Goal: Transaction & Acquisition: Obtain resource

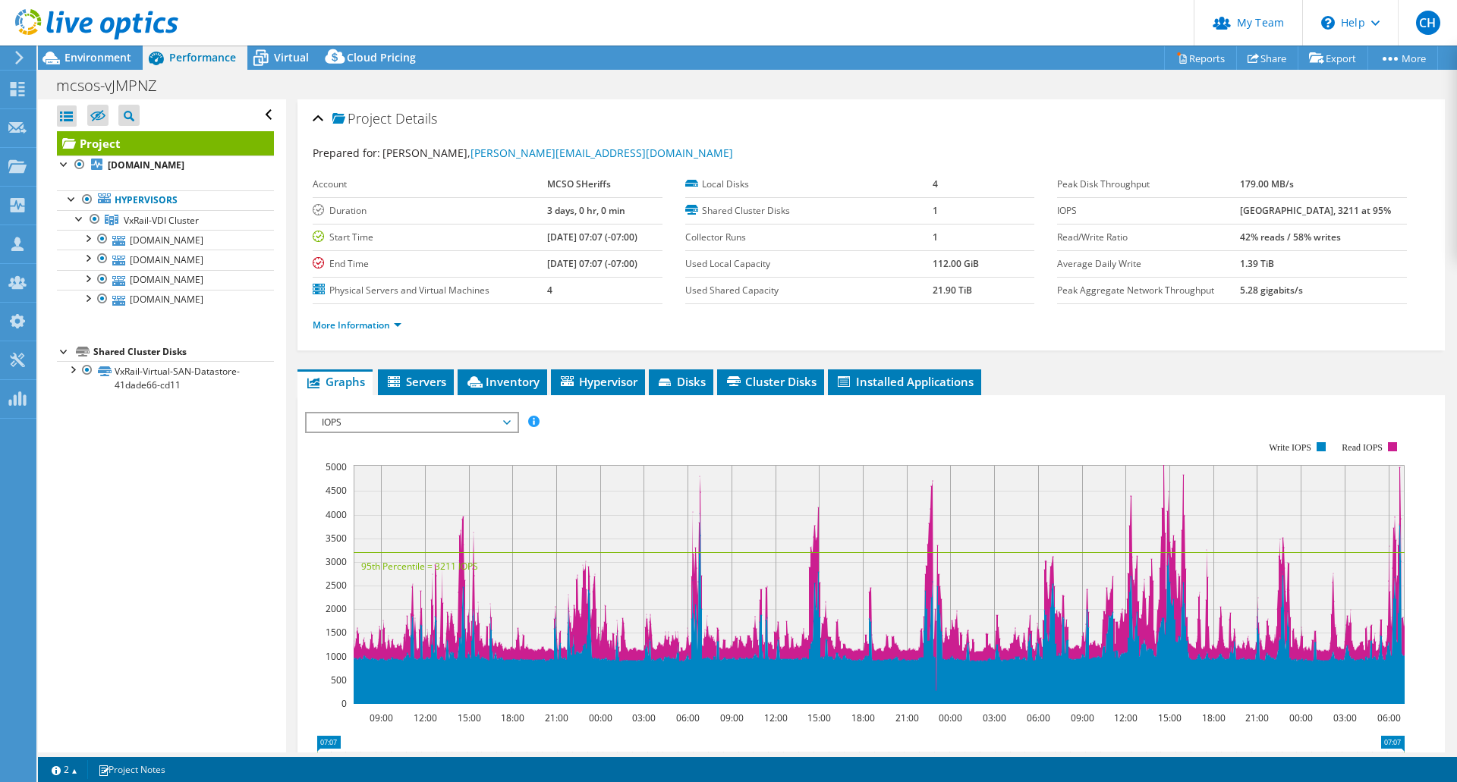
select select "USD"
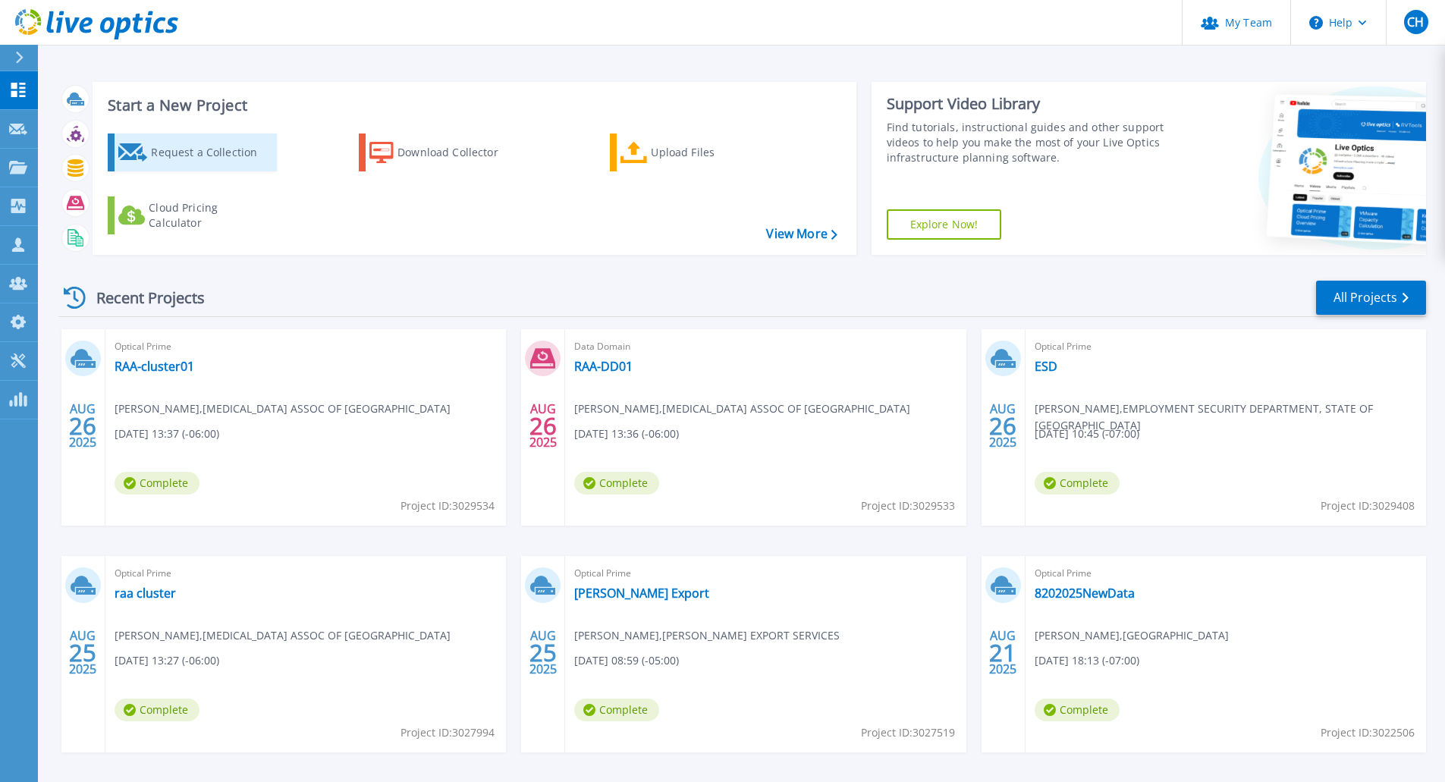
click at [234, 162] on div "Request a Collection" at bounding box center [211, 152] width 121 height 30
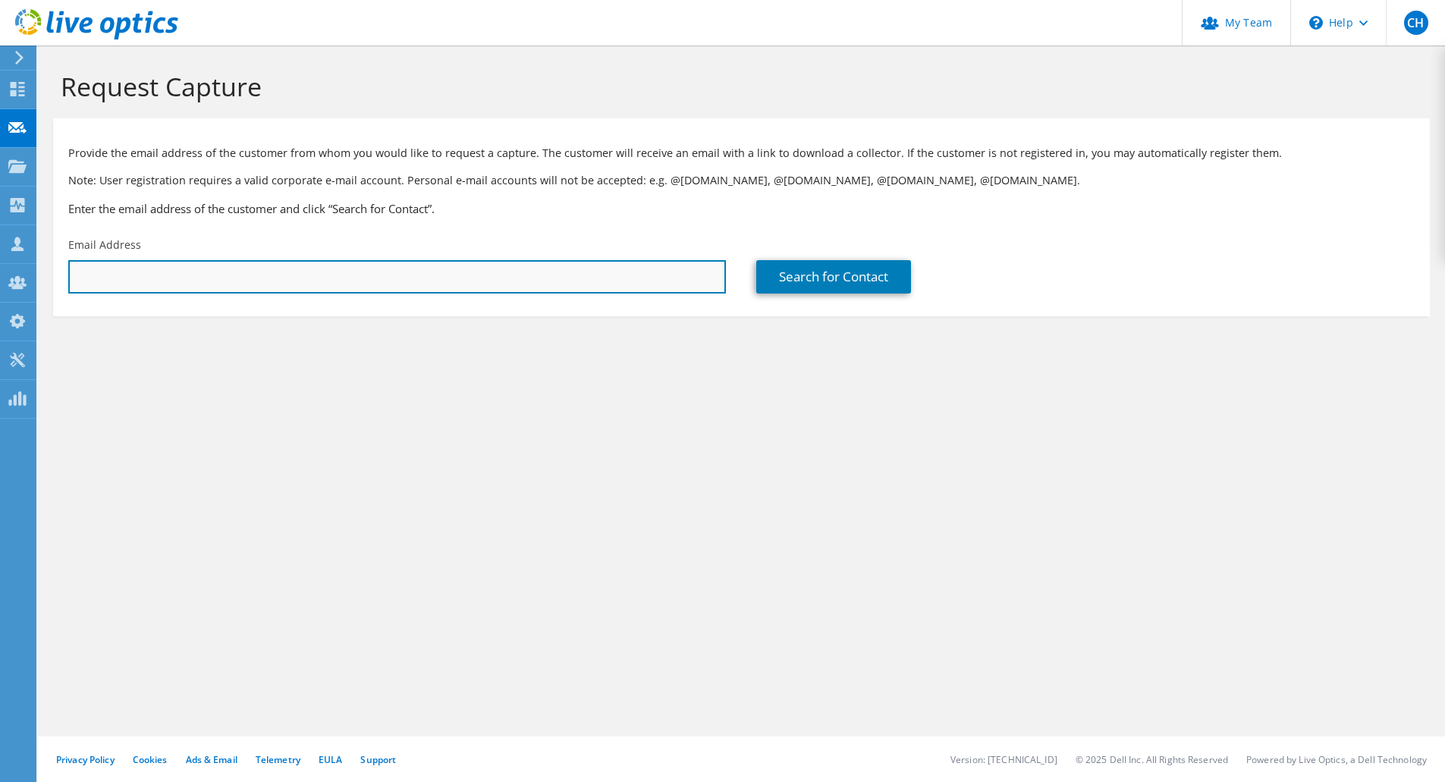
click at [337, 275] on input "text" at bounding box center [397, 276] width 658 height 33
paste input "marcel.beuden@tucsonaz.gov"
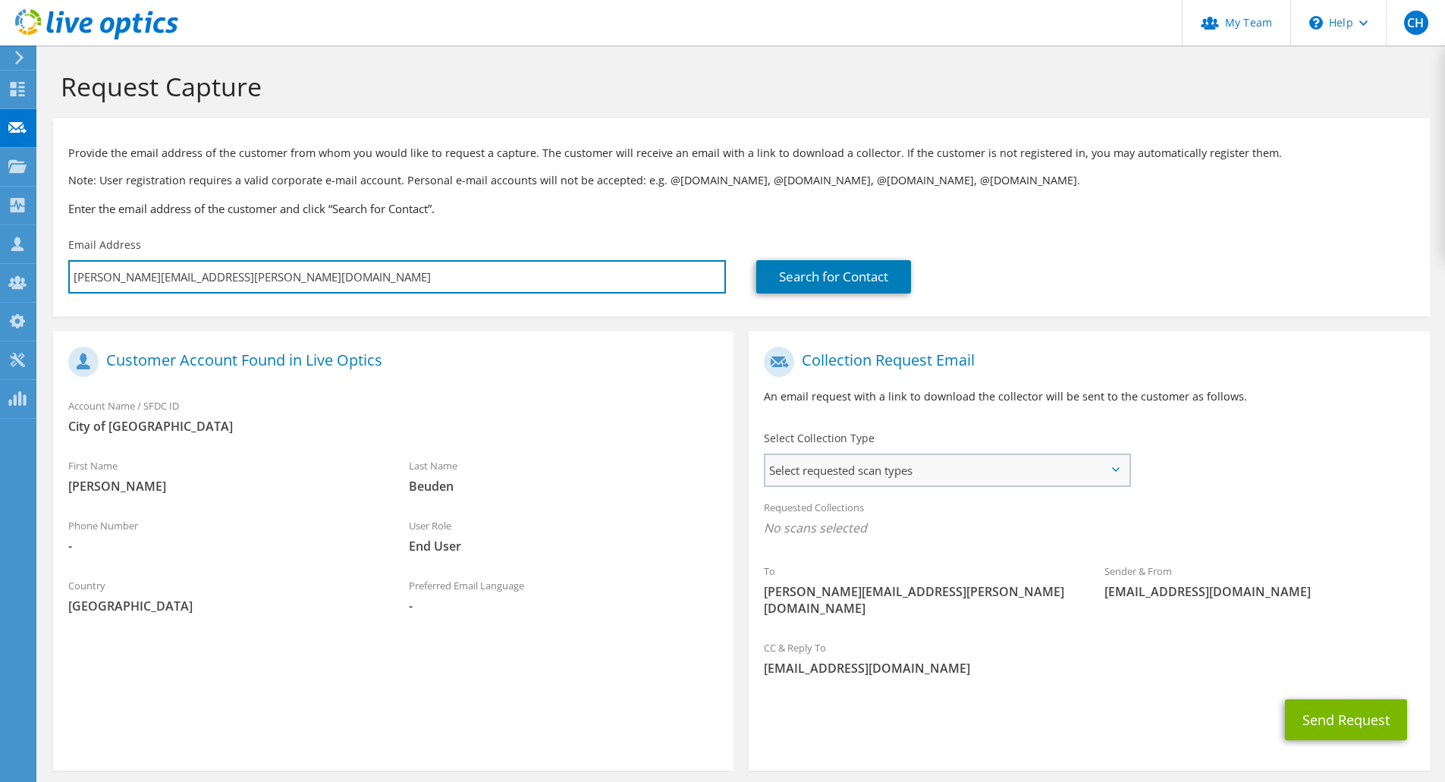
type input "marcel.beuden@tucsonaz.gov"
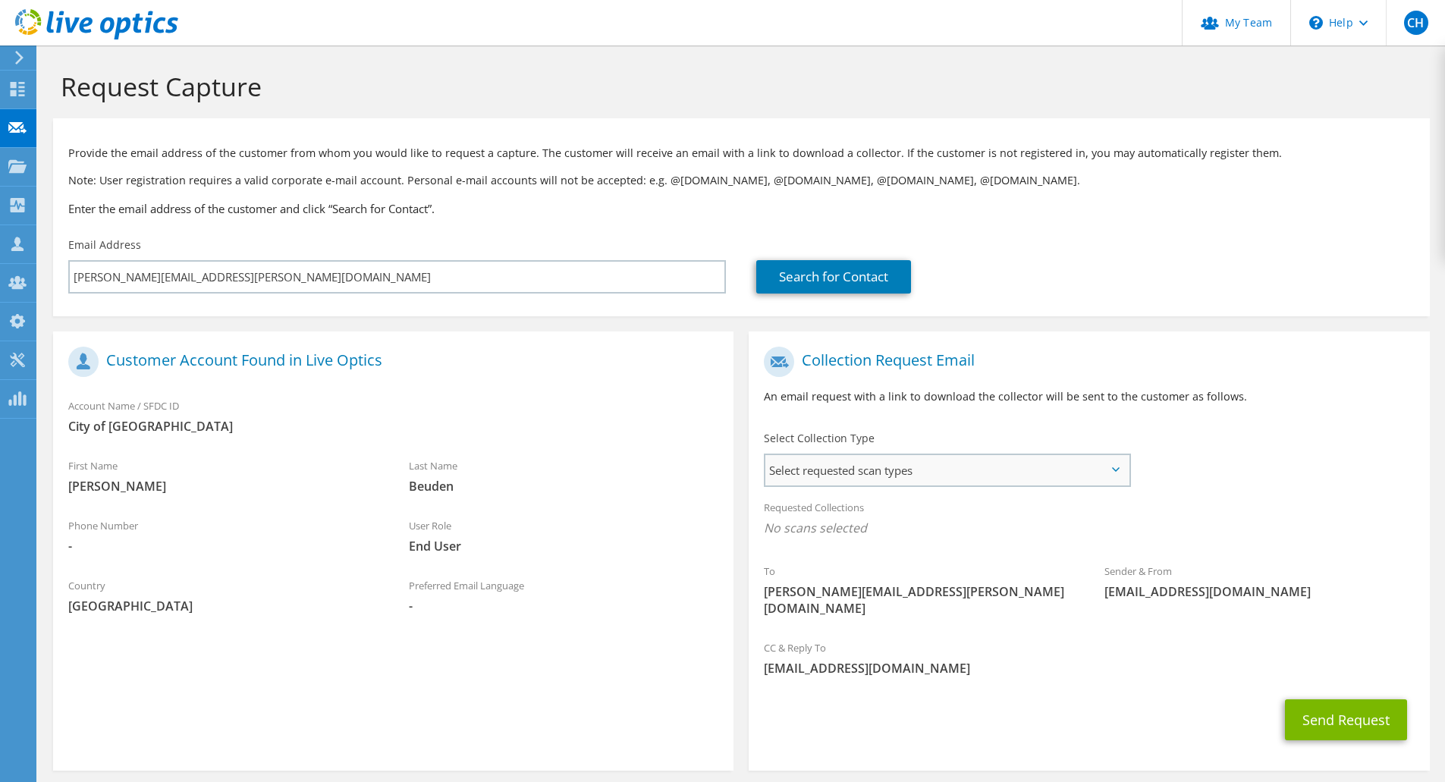
click at [967, 470] on span "Select requested scan types" at bounding box center [947, 470] width 363 height 30
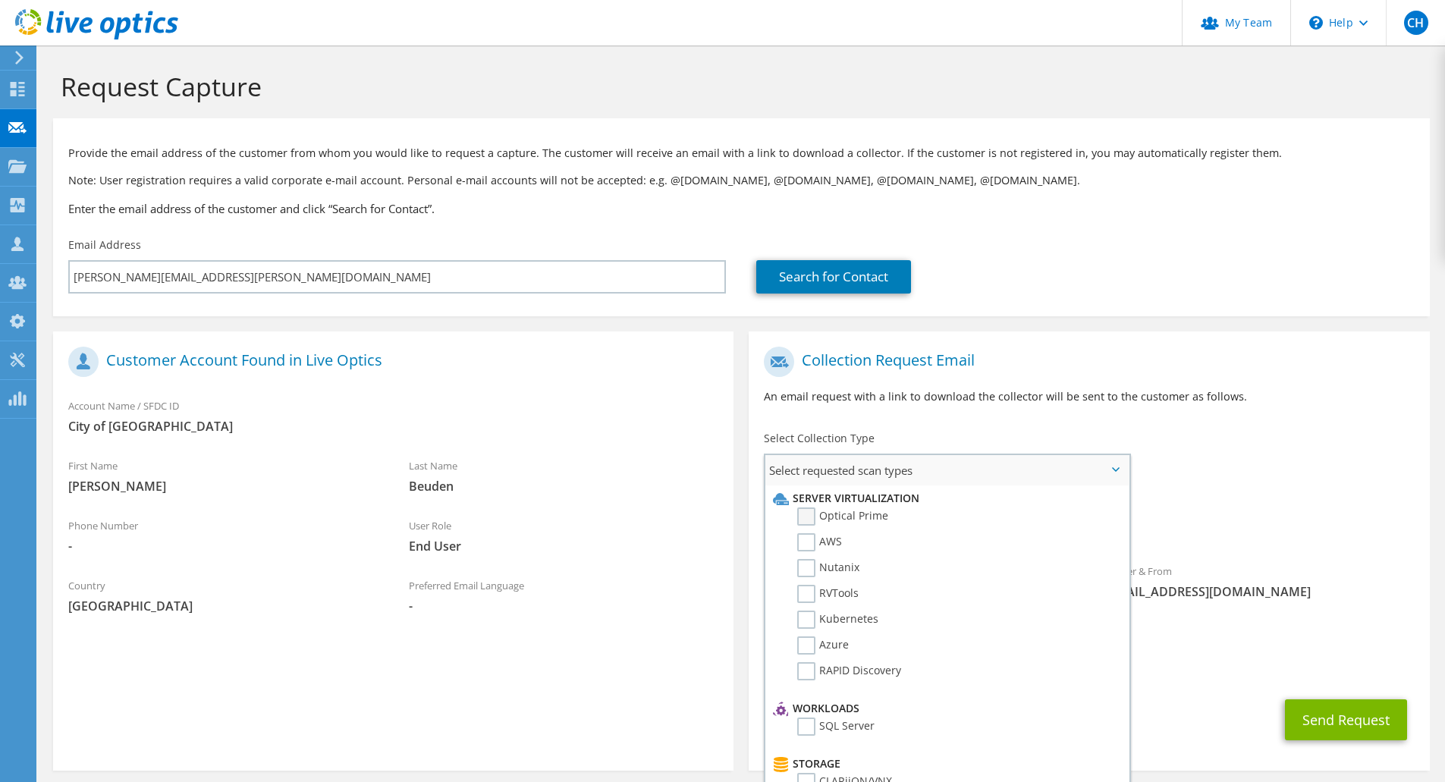
click at [815, 515] on label "Optical Prime" at bounding box center [842, 517] width 91 height 18
click at [0, 0] on input "Optical Prime" at bounding box center [0, 0] width 0 height 0
click at [1229, 536] on span "Optical Prime" at bounding box center [1089, 532] width 650 height 25
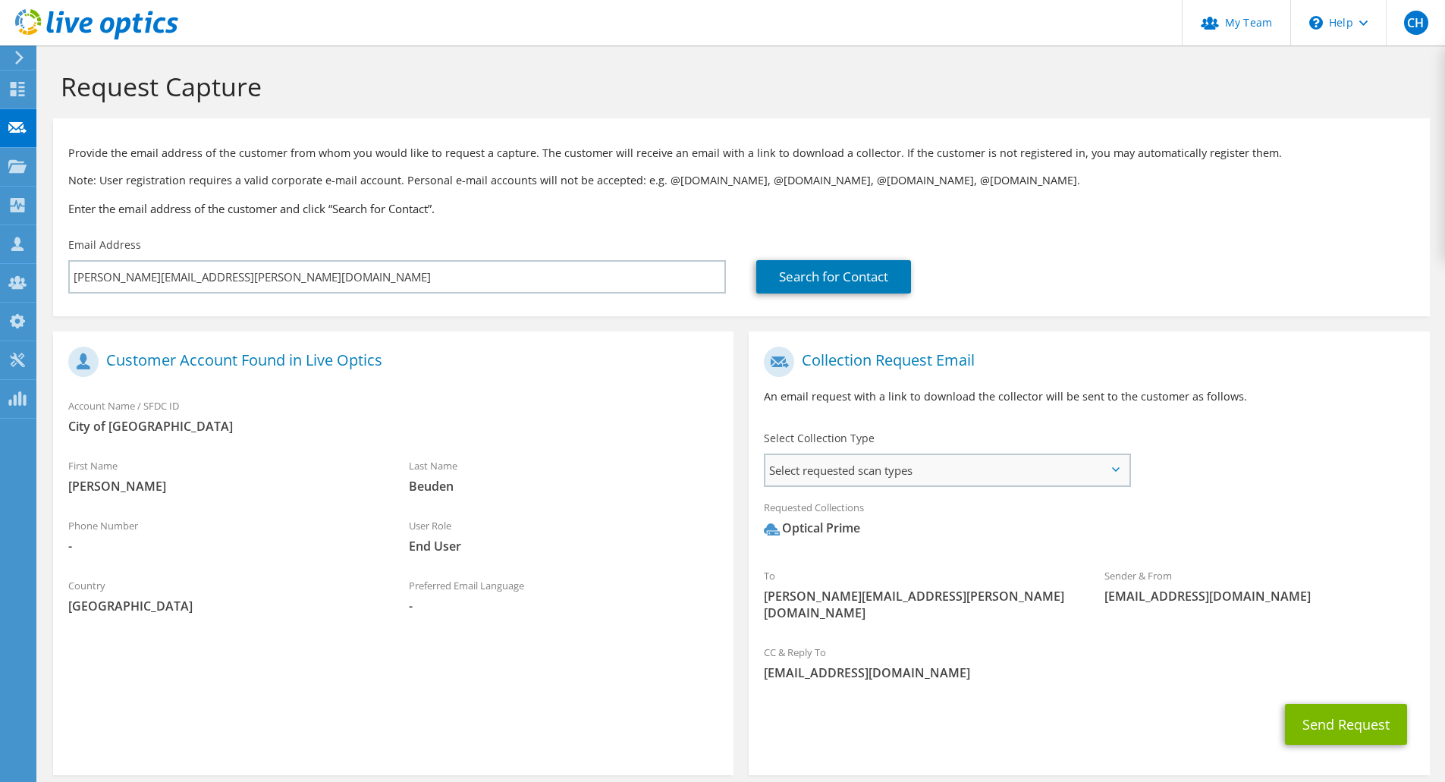
click at [1124, 474] on span "Select requested scan types" at bounding box center [947, 470] width 363 height 30
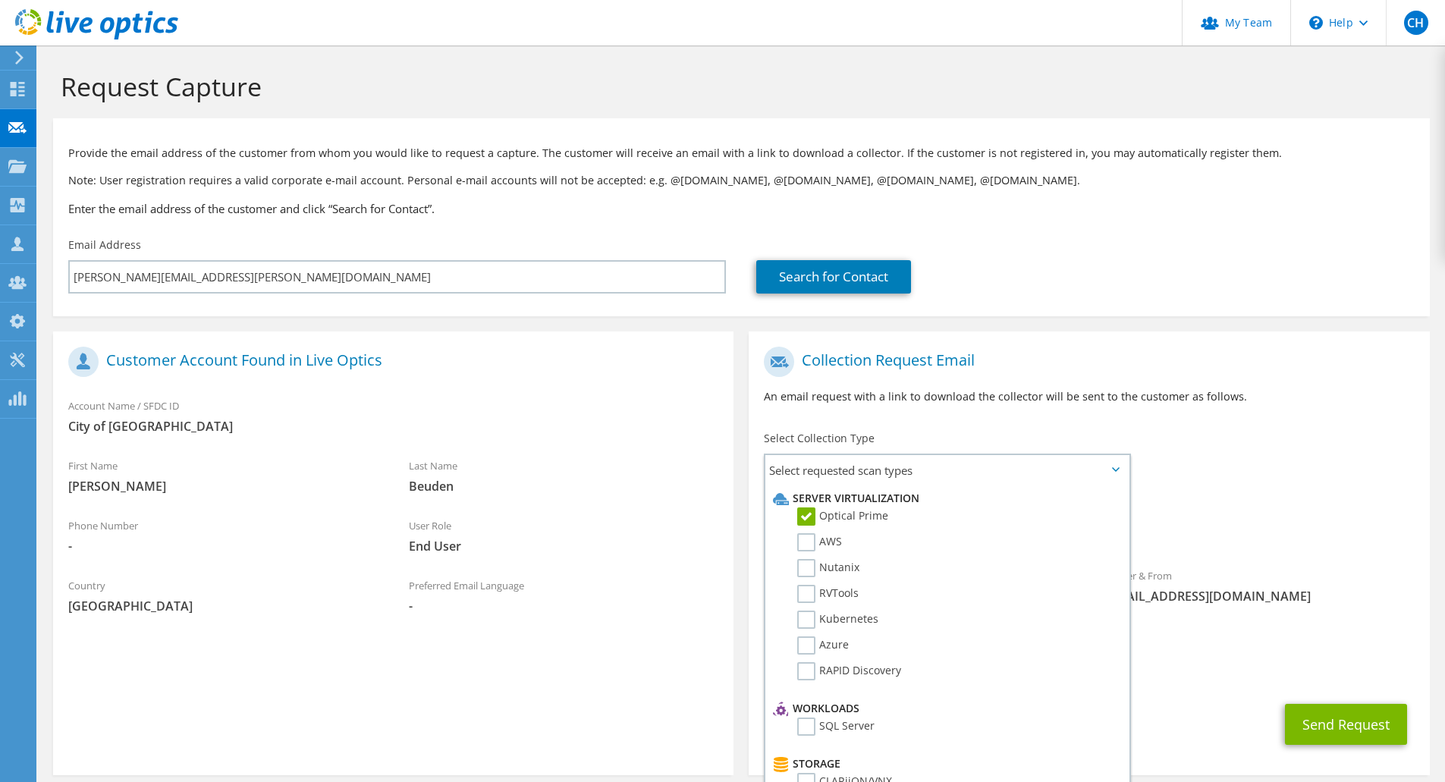
click at [1326, 473] on div "To marcel.beuden@tucsonaz.gov Sender & From liveoptics@liveoptics.com" at bounding box center [1089, 487] width 681 height 297
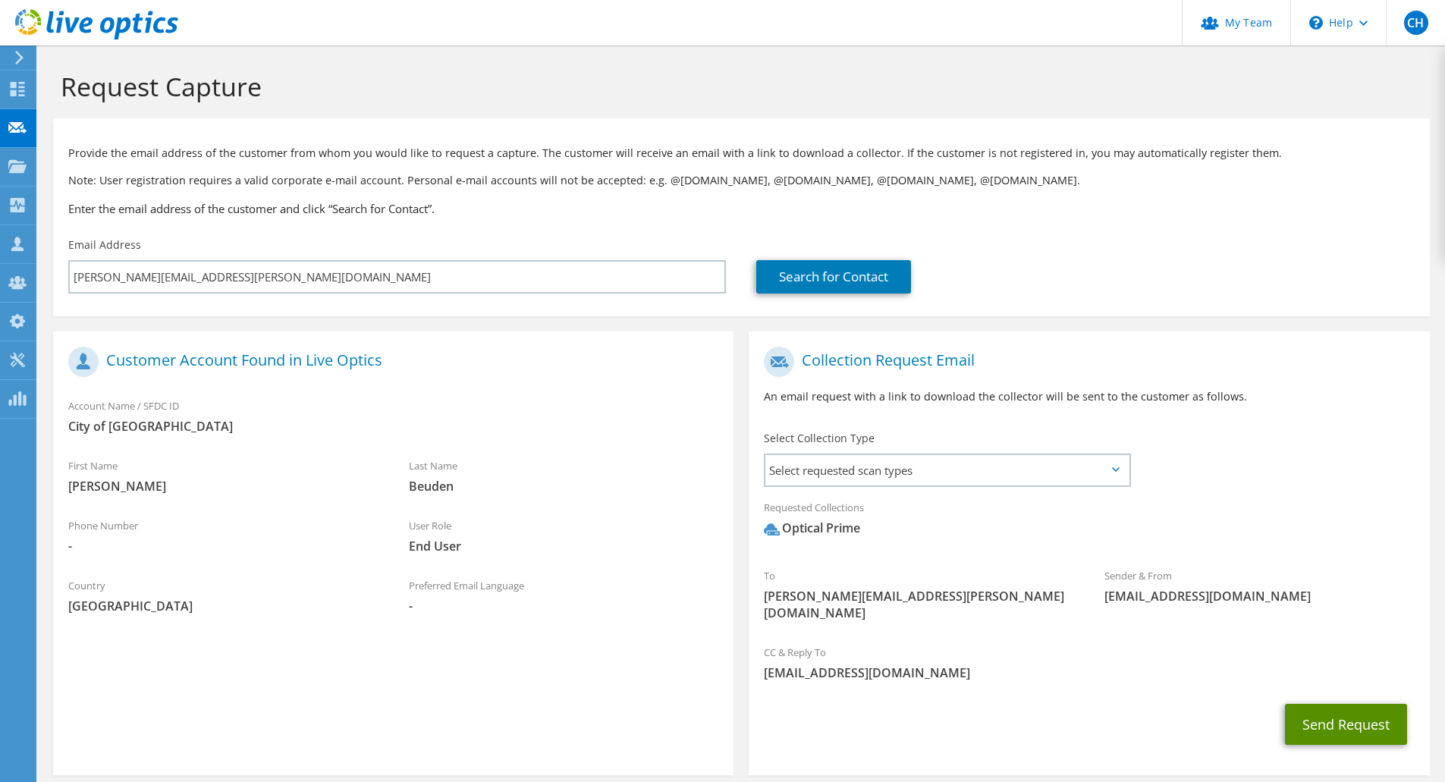
click at [1316, 709] on button "Send Request" at bounding box center [1346, 724] width 122 height 41
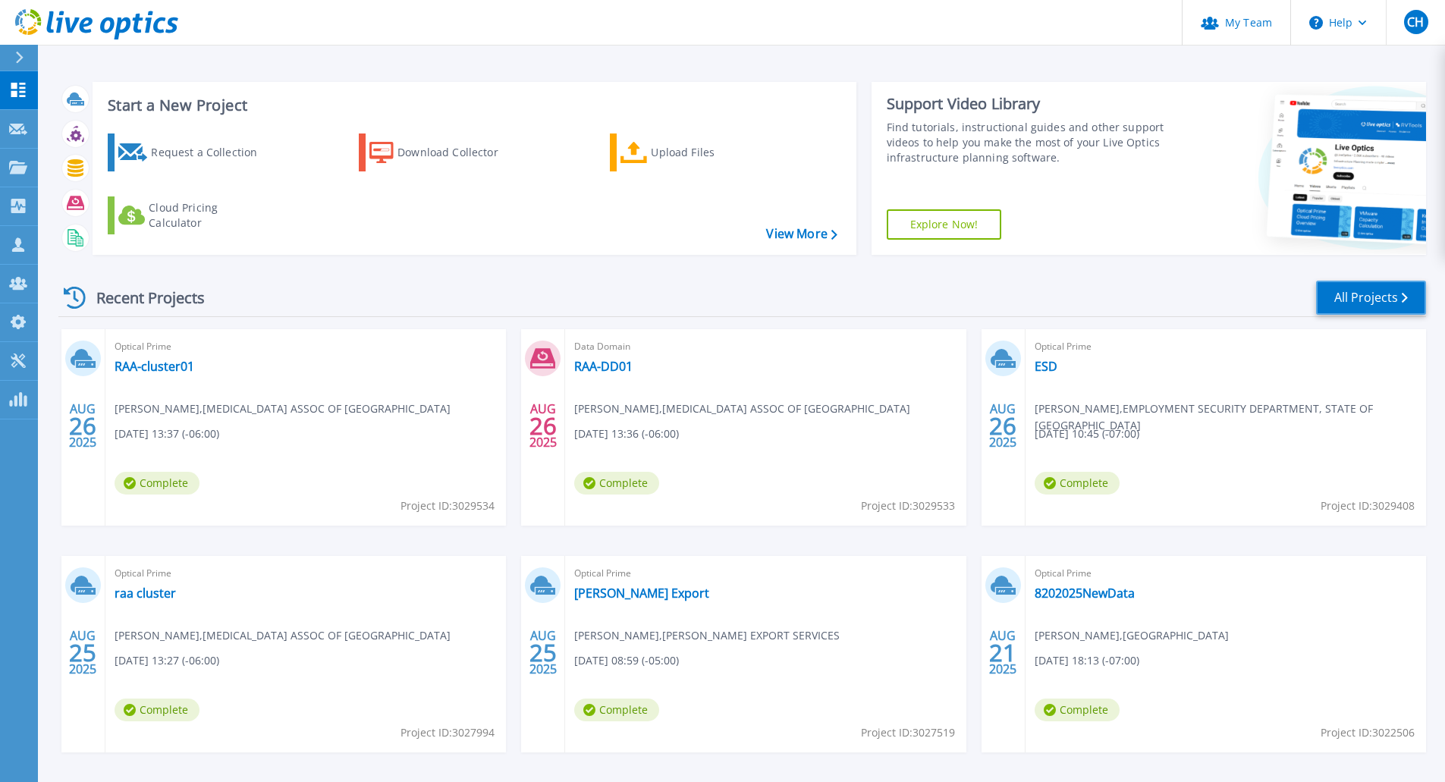
click at [1364, 303] on link "All Projects" at bounding box center [1371, 298] width 110 height 34
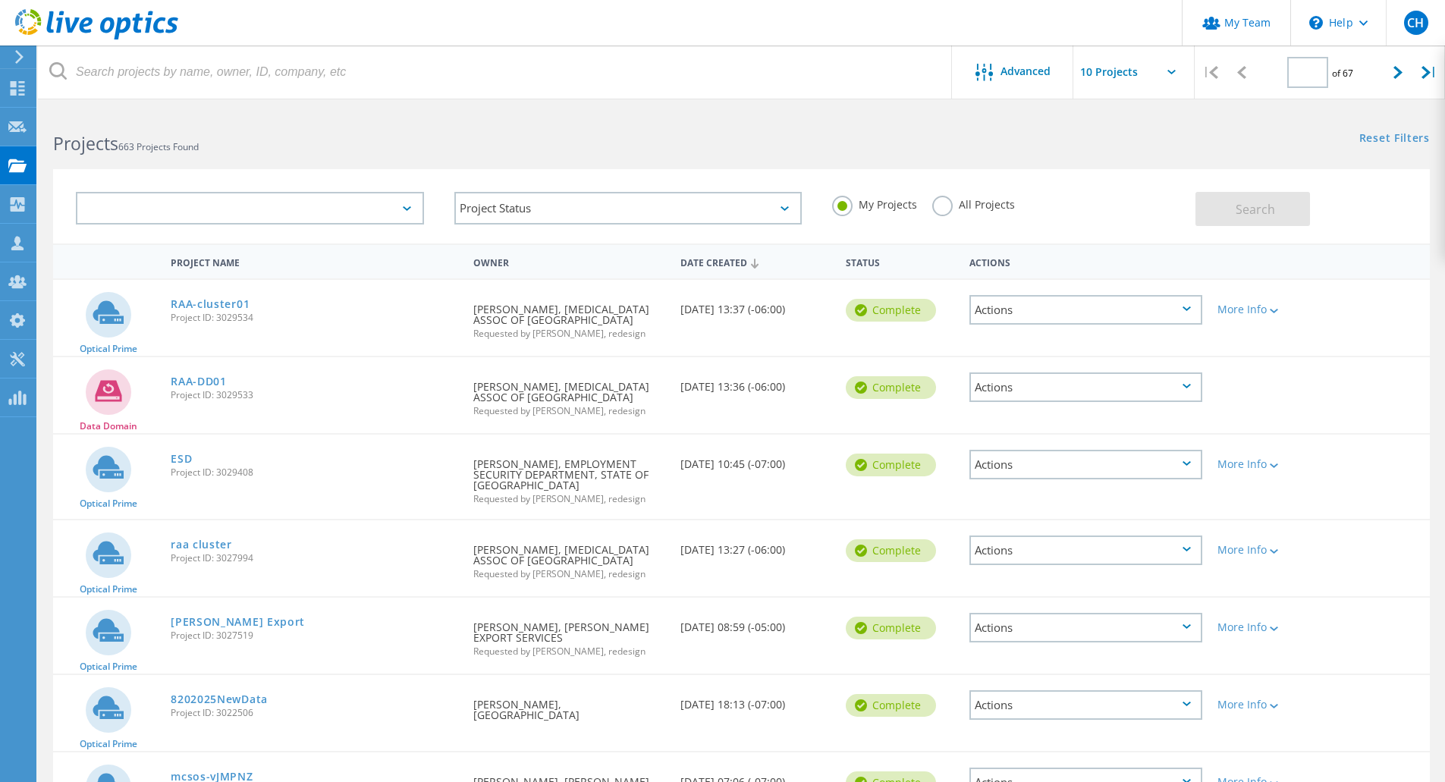
type input "1"
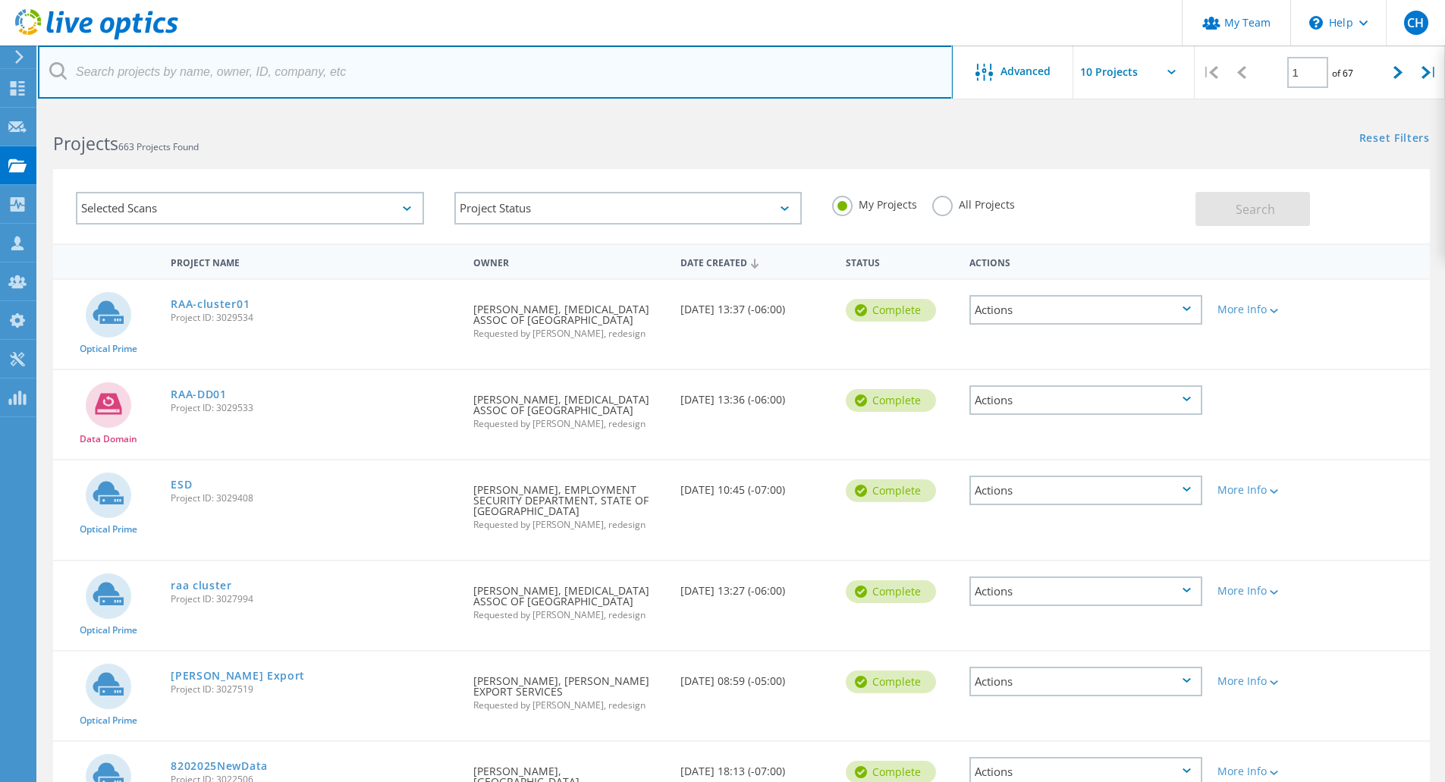
click at [382, 69] on input "text" at bounding box center [495, 72] width 915 height 53
type input "Phoenix"
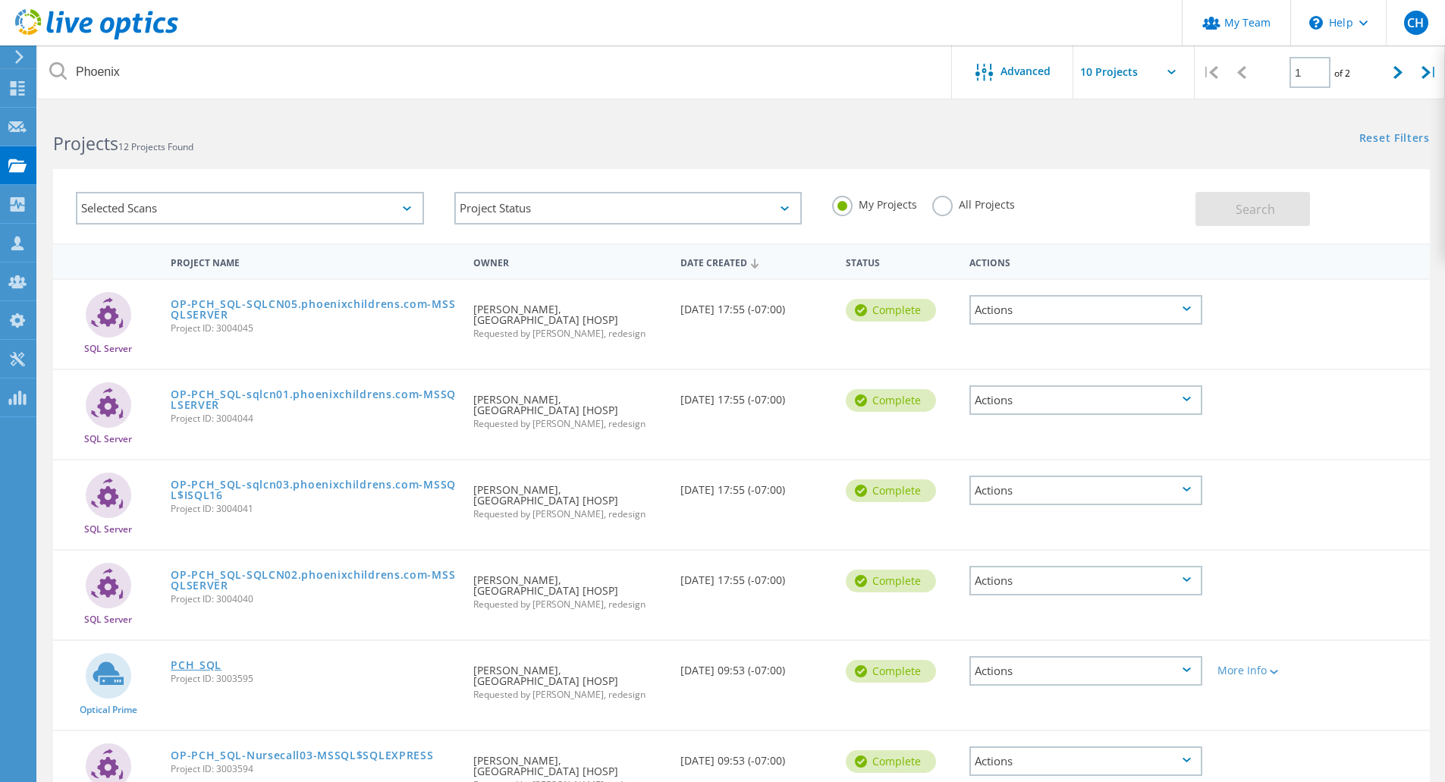
click at [196, 664] on link "PCH_SQL" at bounding box center [196, 665] width 51 height 11
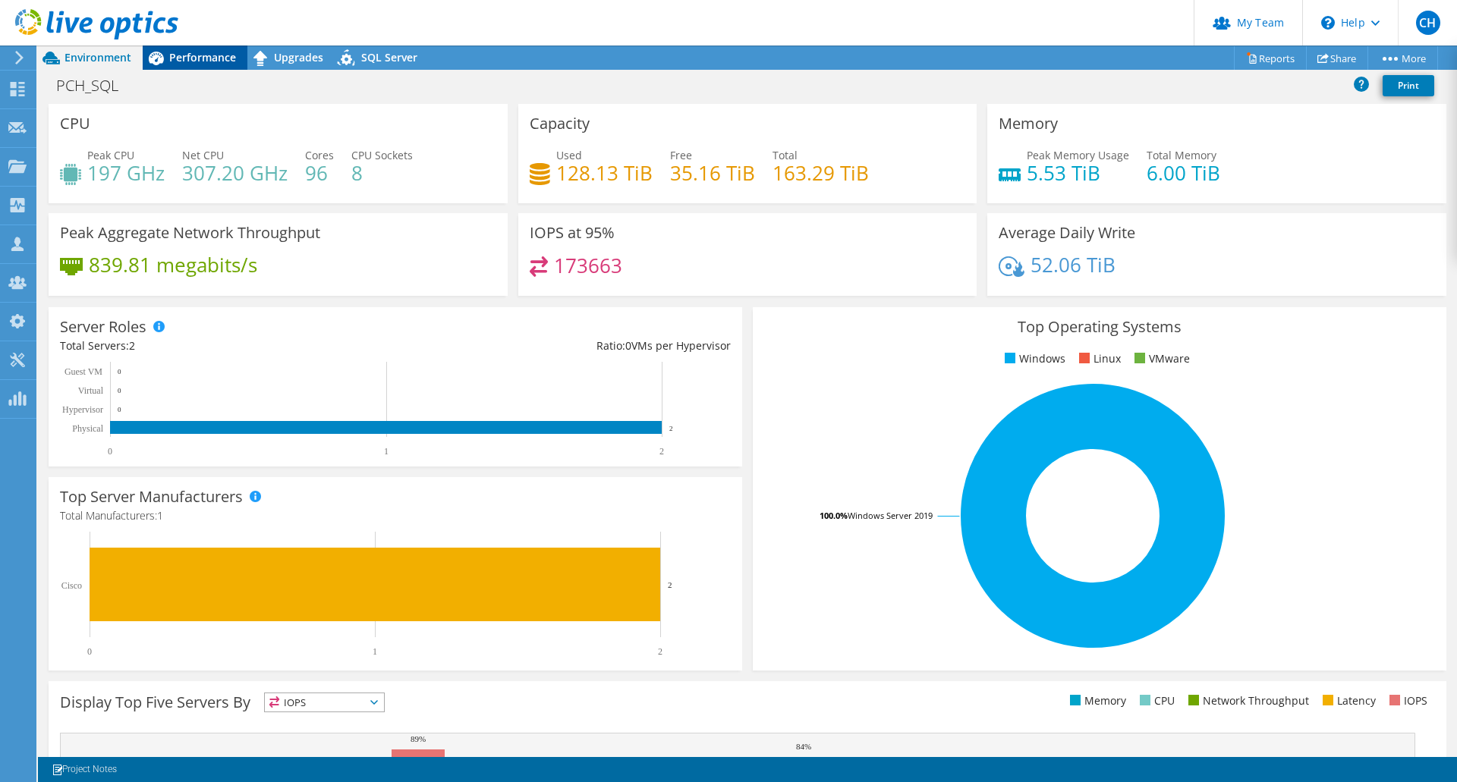
click at [207, 59] on span "Performance" at bounding box center [202, 57] width 67 height 14
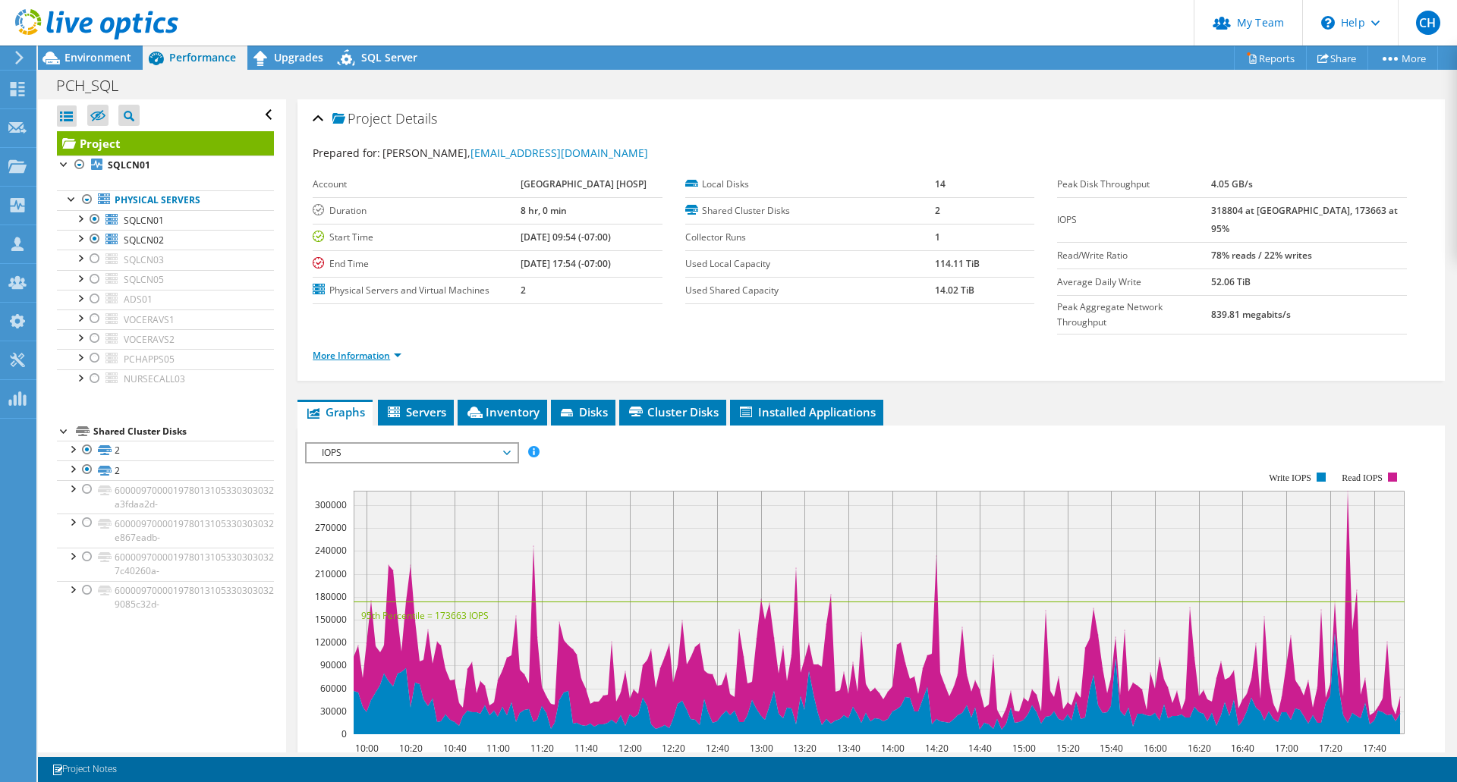
click at [390, 358] on link "More Information" at bounding box center [357, 355] width 89 height 13
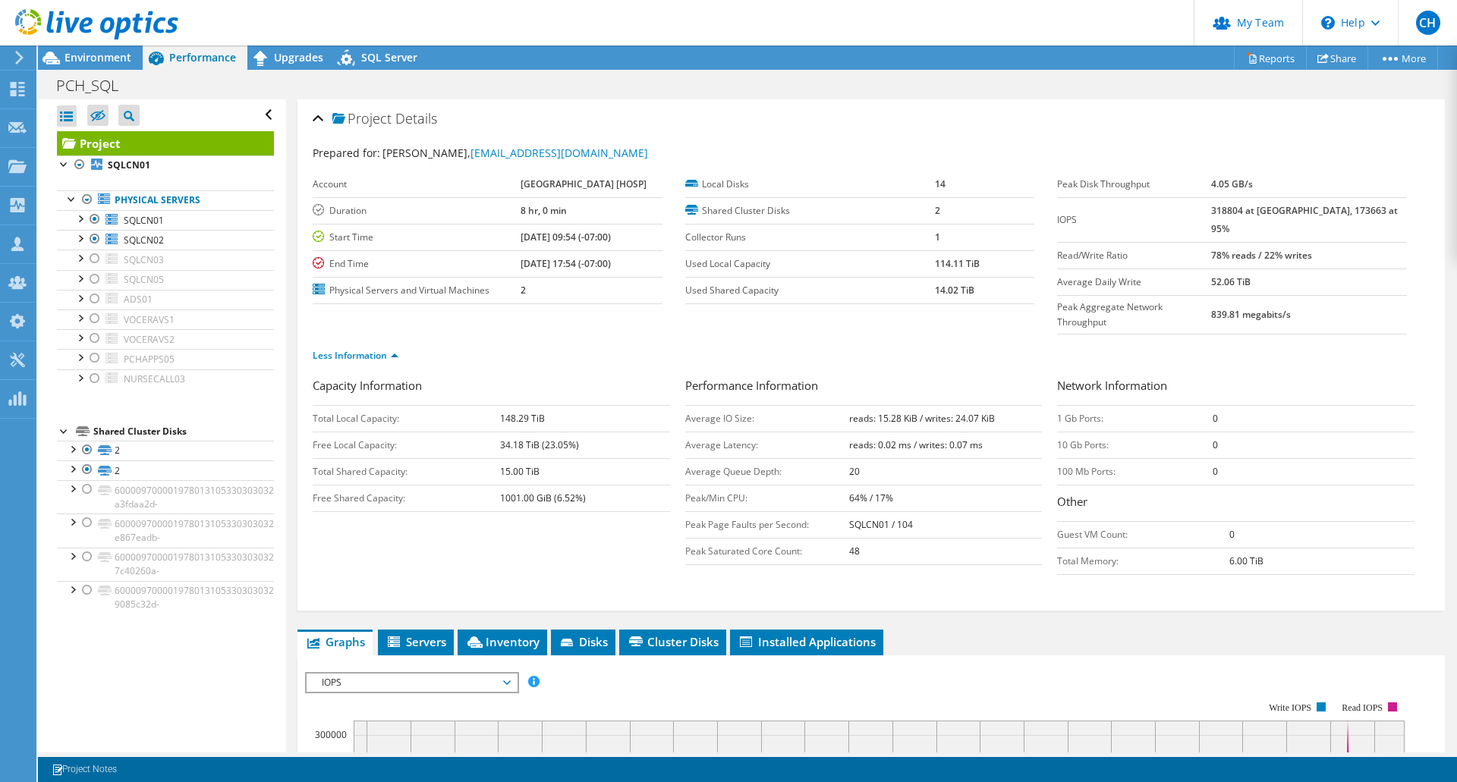
click at [975, 608] on div "Project Details Prepared for: [PERSON_NAME], [EMAIL_ADDRESS][DOMAIN_NAME] Accou…" at bounding box center [870, 354] width 1147 height 511
click at [1276, 61] on link "Reports" at bounding box center [1270, 58] width 73 height 24
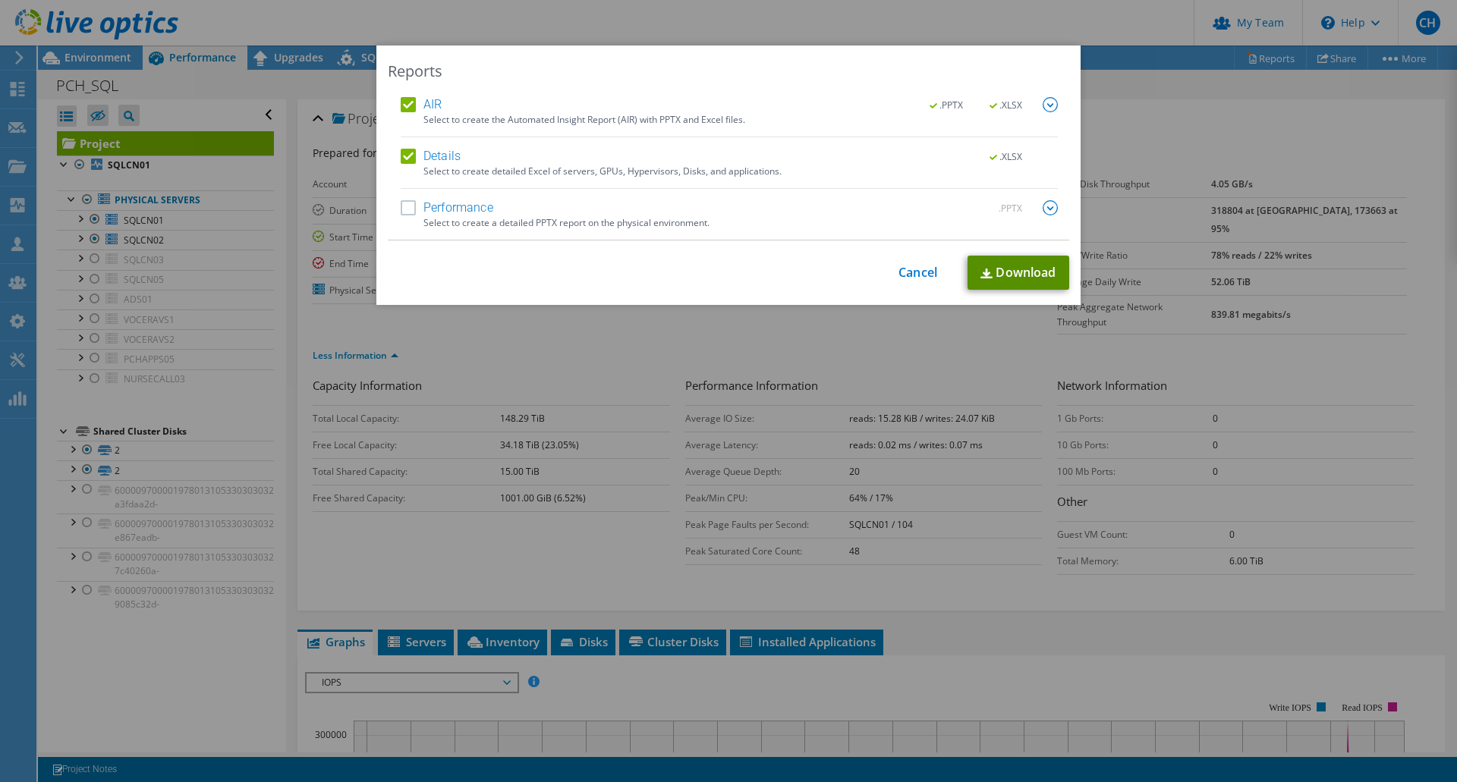
click at [1014, 274] on link "Download" at bounding box center [1018, 273] width 102 height 34
click at [1097, 136] on div "Reports AIR .PPTX .XLSX Select to create the Automated Insight Report (AIR) wit…" at bounding box center [728, 391] width 1457 height 691
